Goal: Browse casually

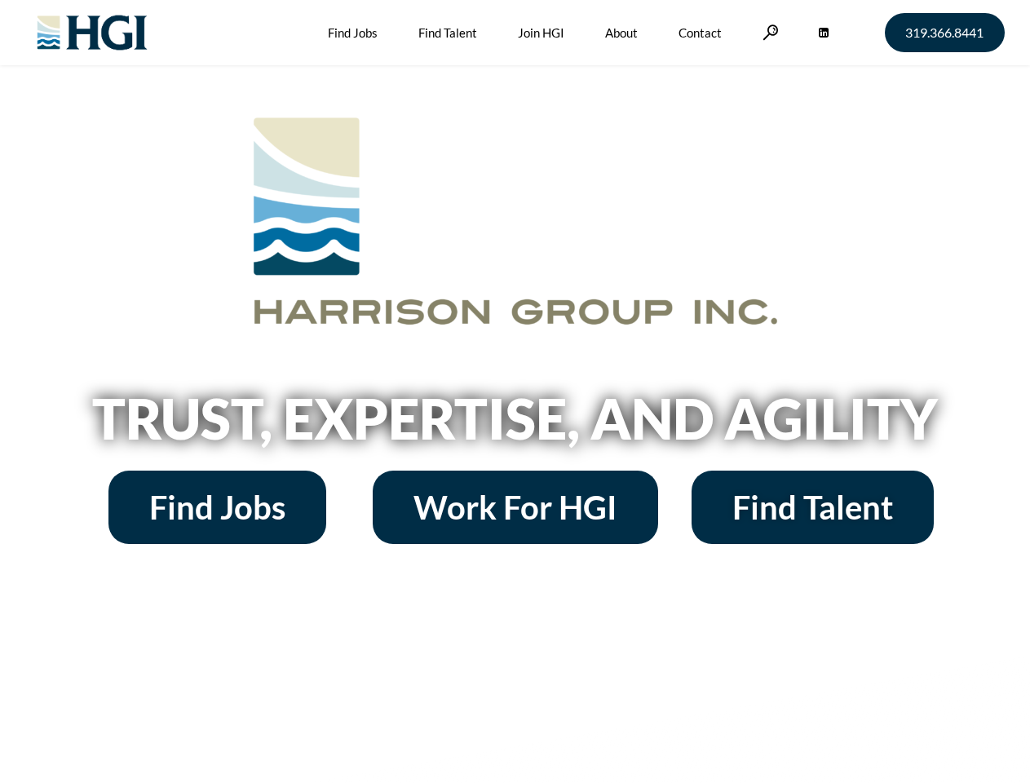
click at [515, 392] on h2 "Trust, Expertise, and Agility" at bounding box center [516, 418] width 930 height 55
click at [768, 32] on link at bounding box center [771, 31] width 16 height 15
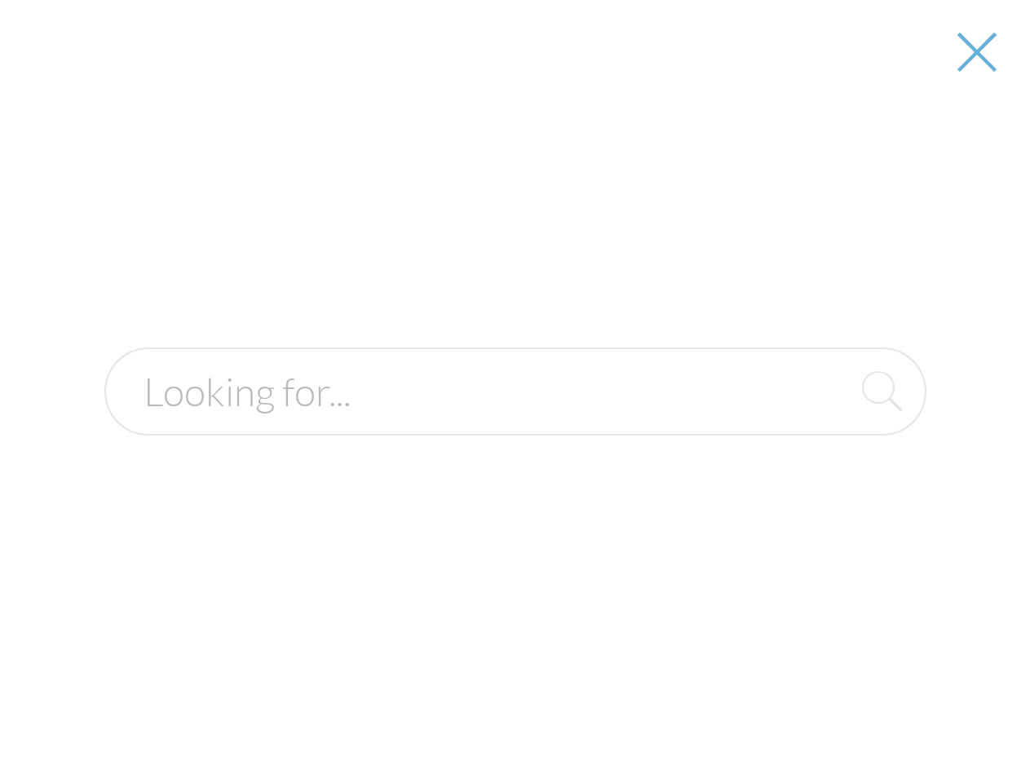
click at [515, 424] on h2 "Trust, Expertise, and Agility" at bounding box center [516, 418] width 930 height 55
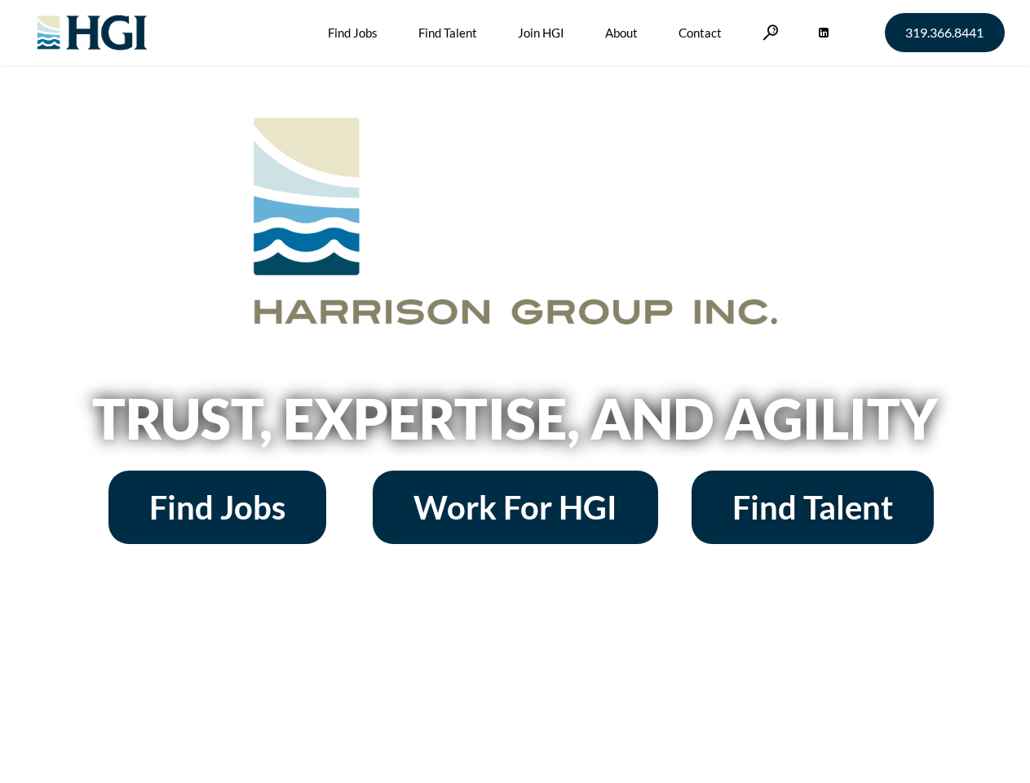
click at [515, 392] on h2 "Trust, Expertise, and Agility" at bounding box center [516, 418] width 930 height 55
click at [768, 32] on link at bounding box center [771, 31] width 16 height 15
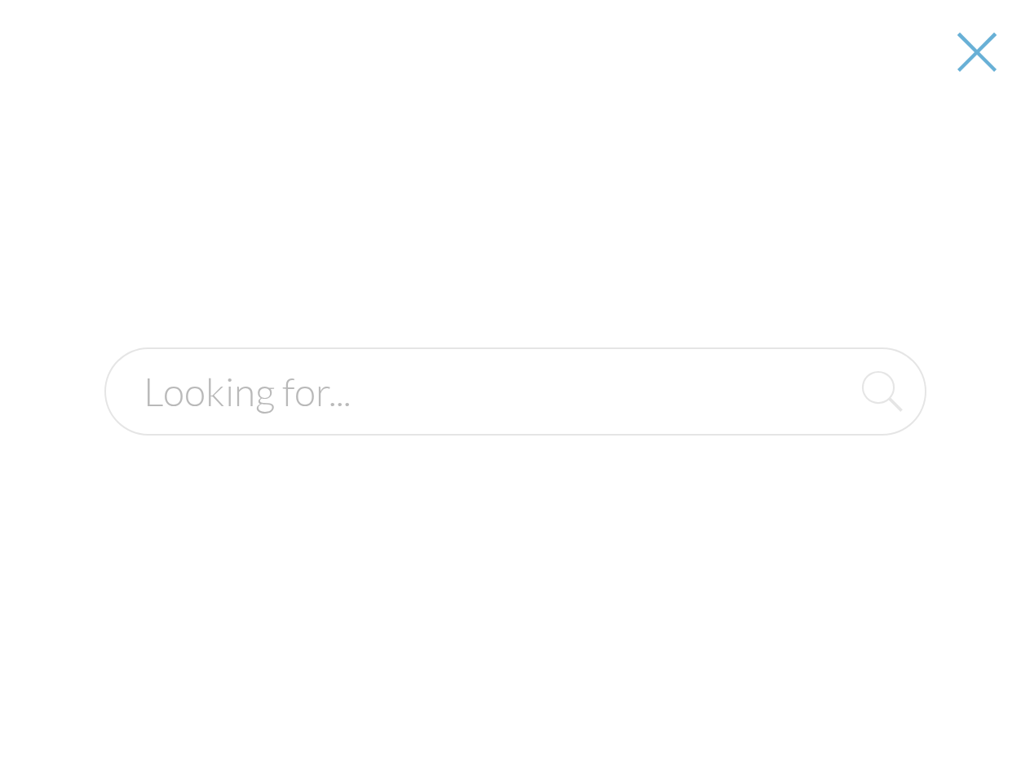
click at [515, 424] on h2 "Trust, Expertise, and Agility" at bounding box center [516, 418] width 930 height 55
